Goal: Transaction & Acquisition: Obtain resource

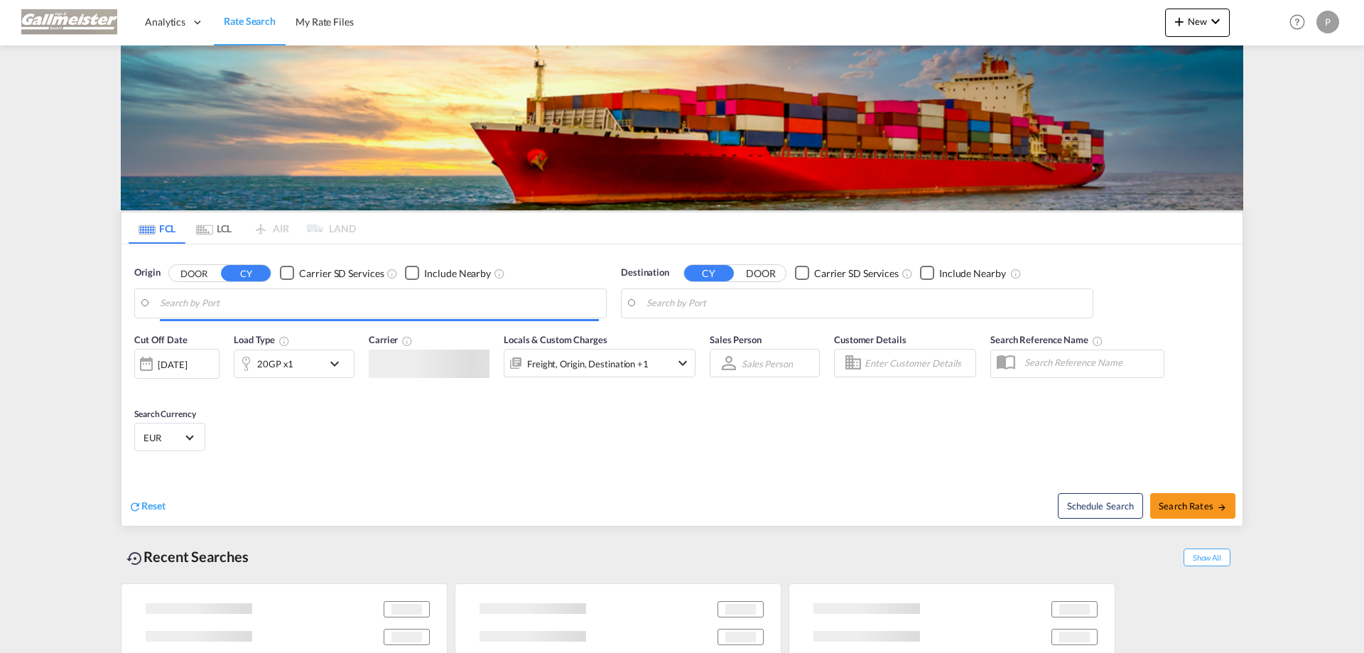
type input "Rotterdam, NLRTM"
type input "Da Nang, VNDAD"
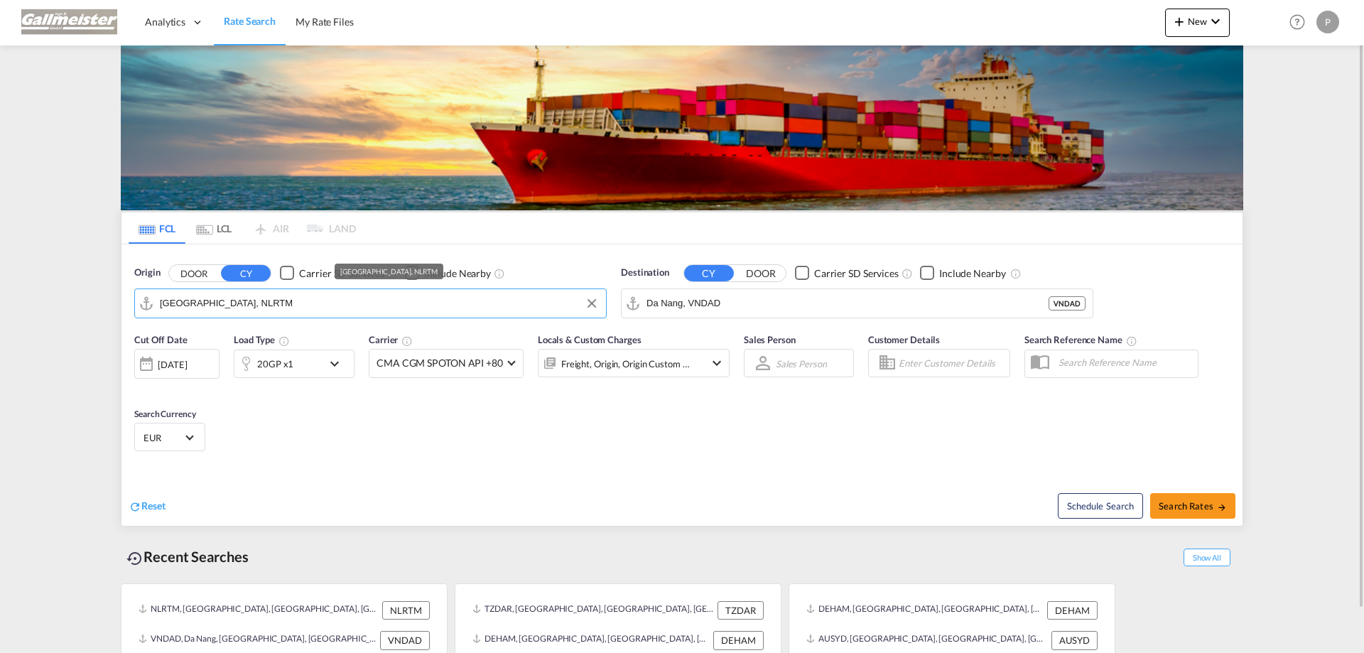
drag, startPoint x: 240, startPoint y: 304, endPoint x: 134, endPoint y: 303, distance: 106.6
click at [132, 306] on div "Origin DOOR CY Carrier SD Services Include Nearby Rotterdam, NLRTM" at bounding box center [370, 292] width 487 height 67
drag, startPoint x: 266, startPoint y: 299, endPoint x: 124, endPoint y: 303, distance: 141.4
click at [124, 304] on div "Origin DOOR CY Carrier SD Services Include Nearby Rotterdam, NLRTM Destination …" at bounding box center [681, 284] width 1121 height 81
paste input "Dar es Salaam"
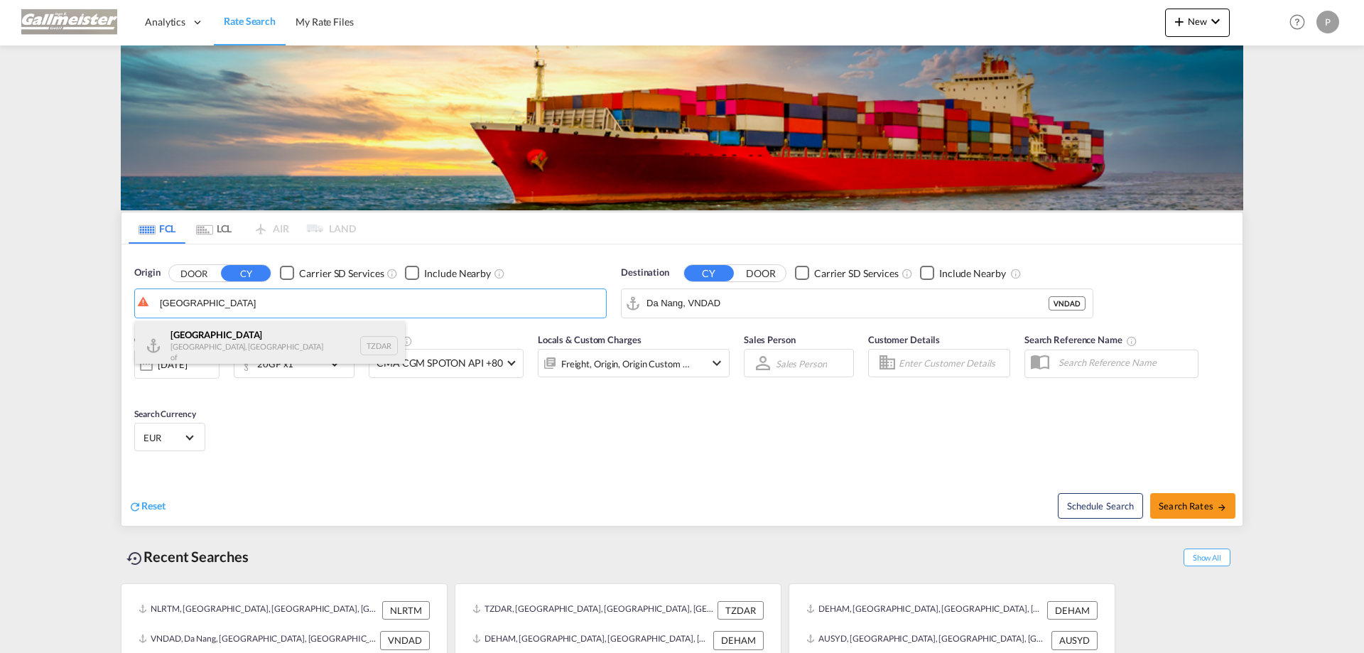
click at [205, 330] on div "Dar es Salaam Tanzania, United Republic of TZDAR" at bounding box center [270, 345] width 270 height 49
type input "[GEOGRAPHIC_DATA], TZDAR"
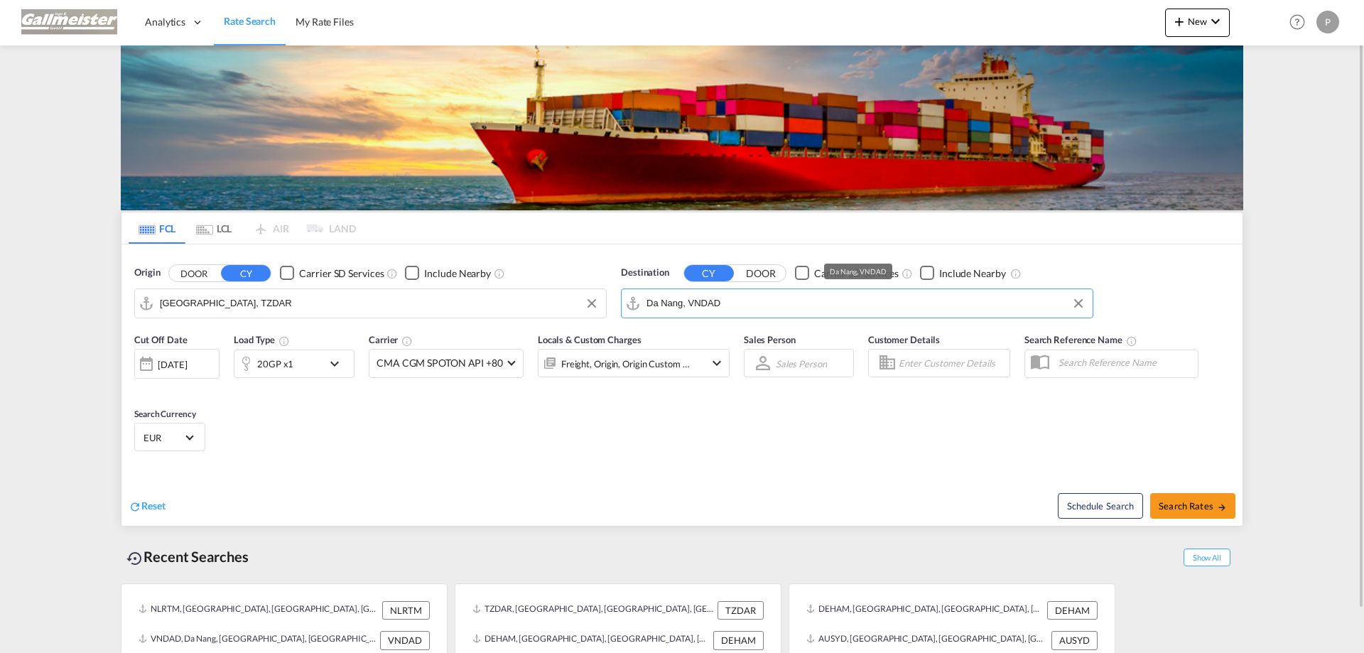
click at [775, 303] on input "Da Nang, VNDAD" at bounding box center [865, 303] width 439 height 21
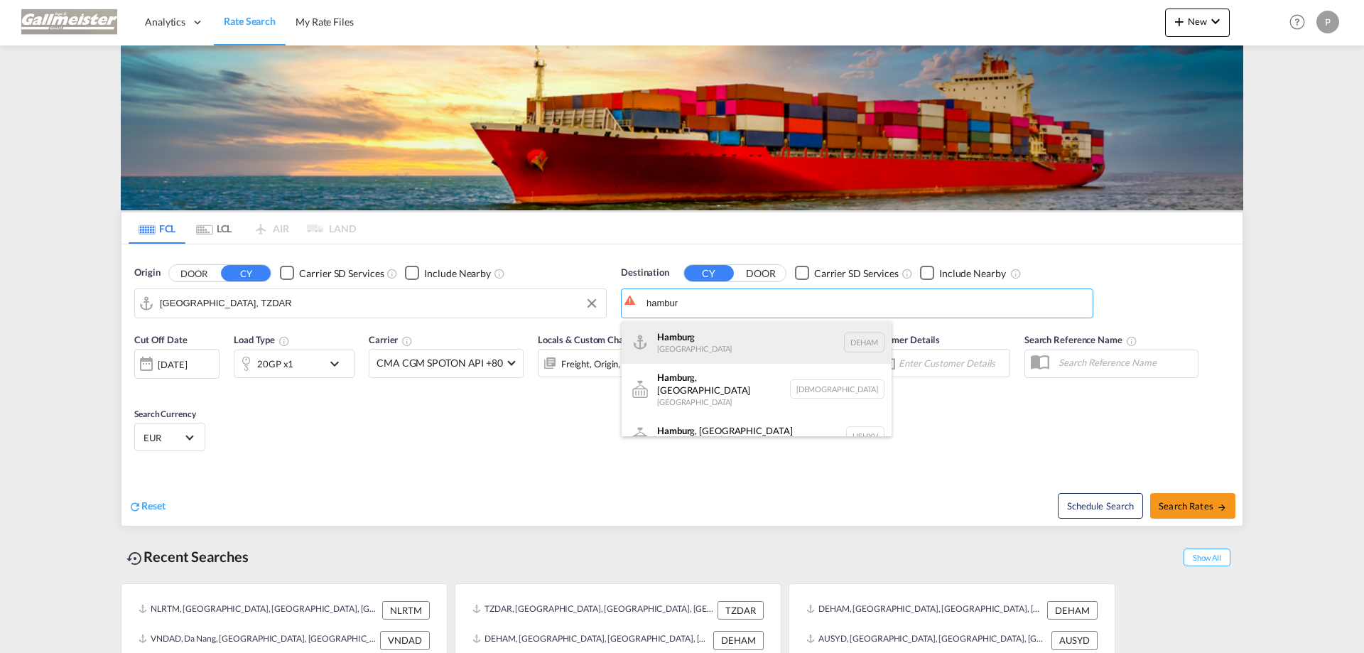
click at [697, 350] on div "Hambur g Germany DEHAM" at bounding box center [757, 342] width 270 height 43
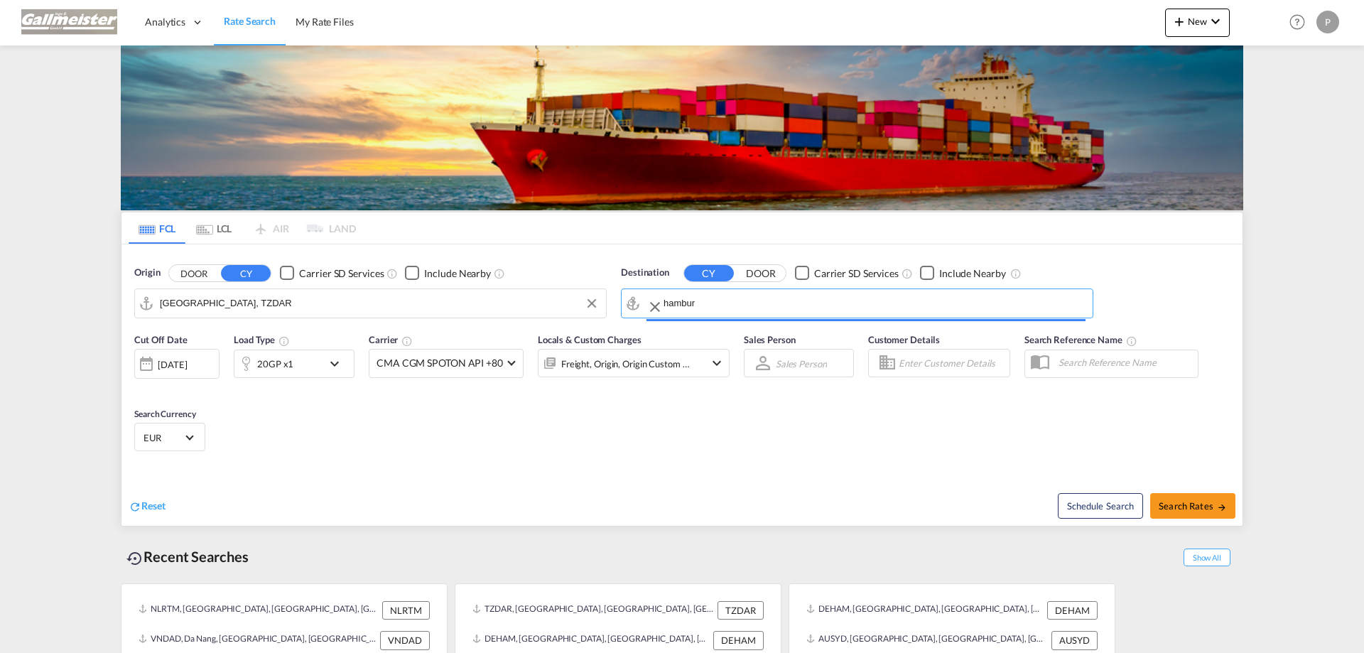
type input "[GEOGRAPHIC_DATA], [GEOGRAPHIC_DATA]"
click at [1173, 508] on span "Search Rates" at bounding box center [1193, 505] width 68 height 11
type input "TZDAR to DEHAM / 13 Aug 2025"
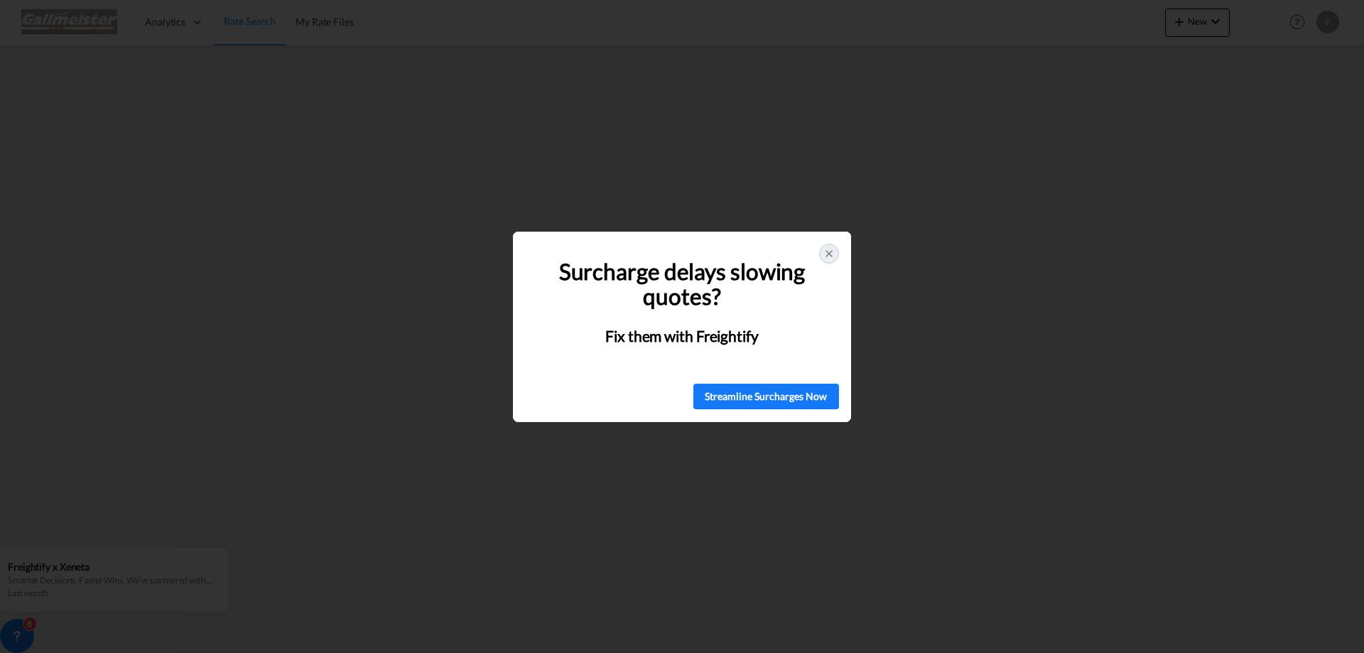
click at [824, 254] on icon at bounding box center [828, 253] width 11 height 11
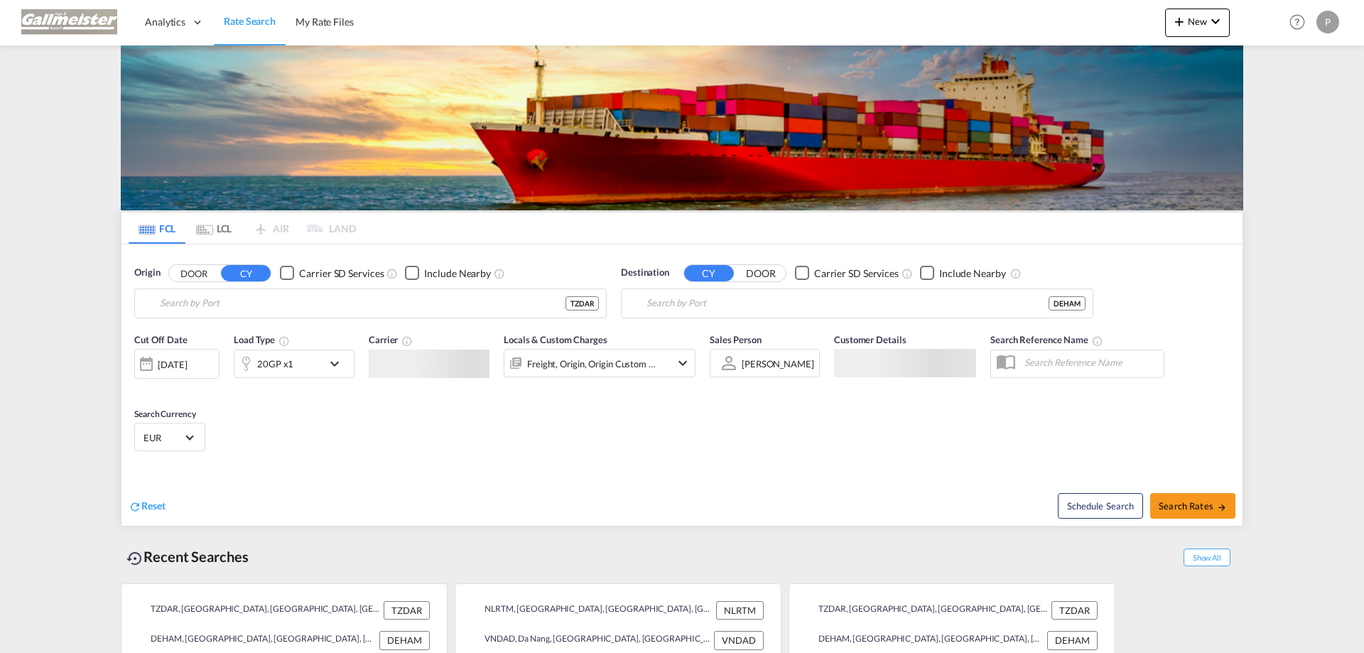
type input "[GEOGRAPHIC_DATA], TZDAR"
type input "[GEOGRAPHIC_DATA], [GEOGRAPHIC_DATA]"
